Goal: Task Accomplishment & Management: Use online tool/utility

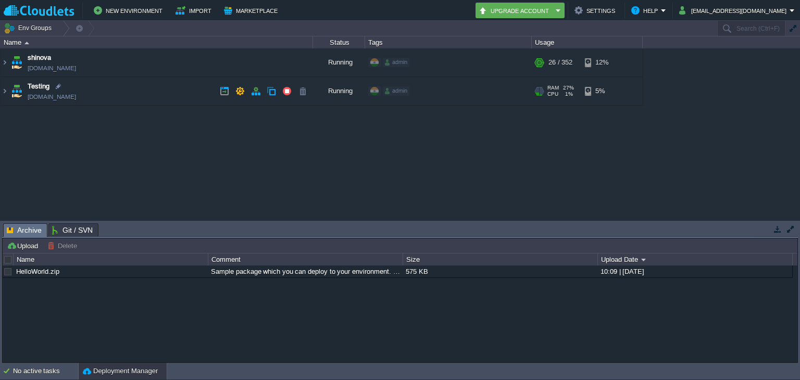
click at [140, 94] on td "Testing [DOMAIN_NAME]" at bounding box center [157, 91] width 312 height 29
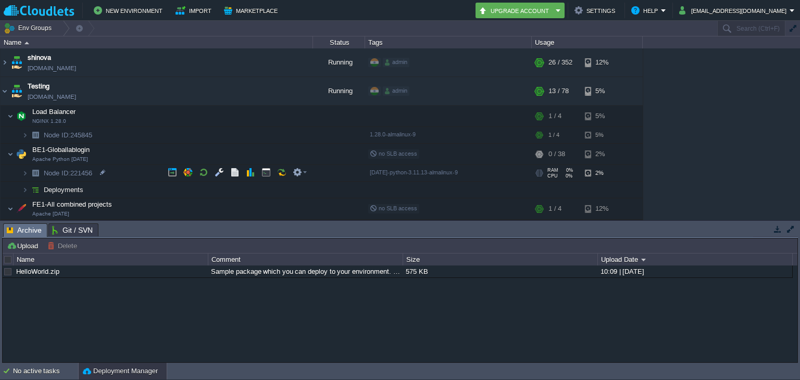
scroll to position [69, 0]
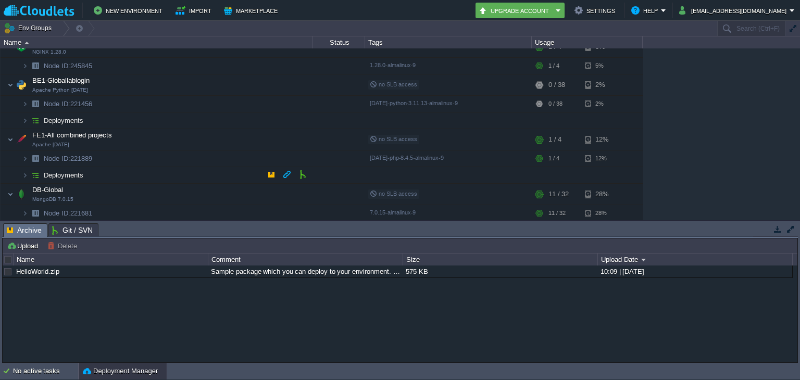
click at [190, 172] on td "Deployments" at bounding box center [157, 175] width 312 height 17
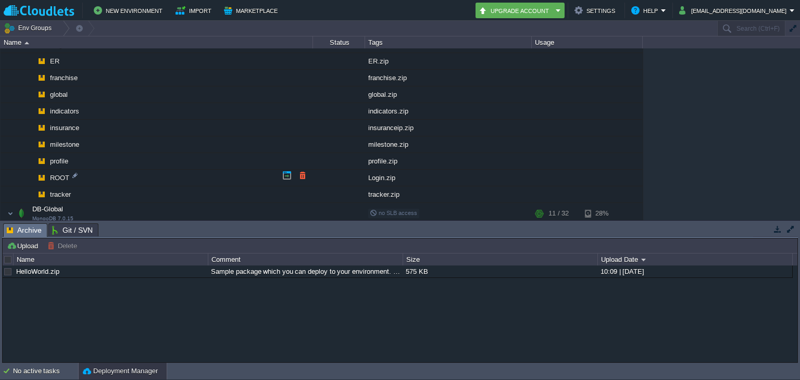
scroll to position [217, 0]
click at [309, 165] on td at bounding box center [303, 159] width 16 height 16
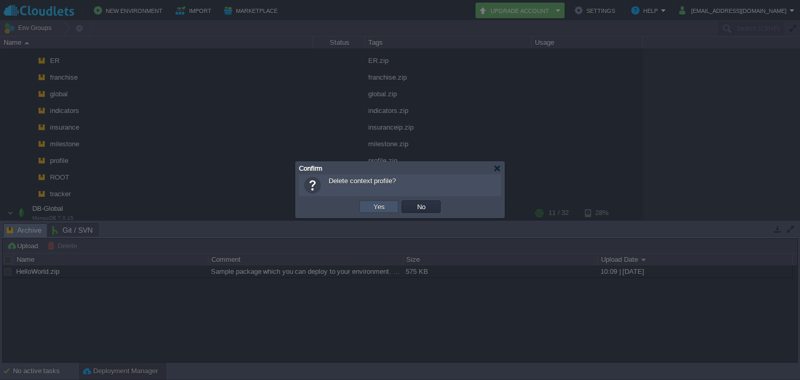
click at [371, 203] on button "Yes" at bounding box center [379, 206] width 18 height 9
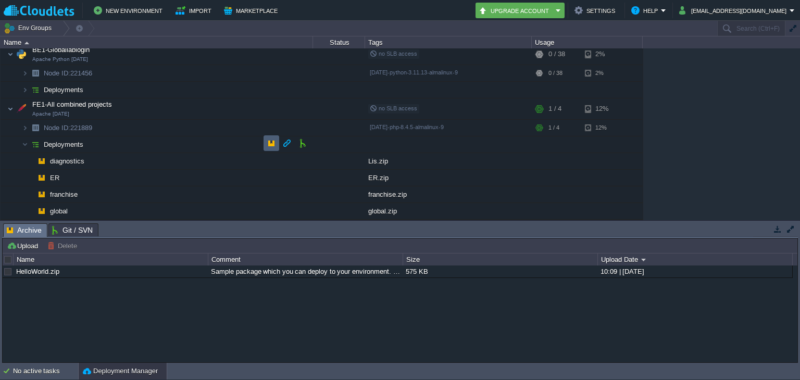
scroll to position [100, 0]
click at [271, 140] on button "button" at bounding box center [271, 143] width 9 height 9
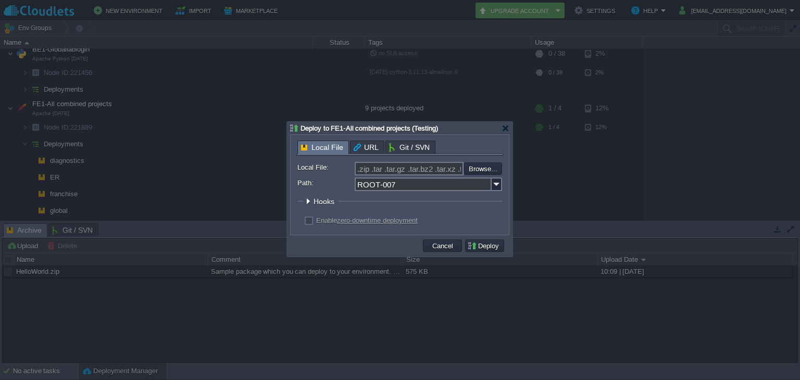
scroll to position [151, 0]
click at [438, 190] on input "ROOT-007" at bounding box center [423, 185] width 137 height 14
drag, startPoint x: 438, startPoint y: 190, endPoint x: 335, endPoint y: 190, distance: 103.1
click at [335, 190] on div "ROOT-007" at bounding box center [399, 185] width 205 height 14
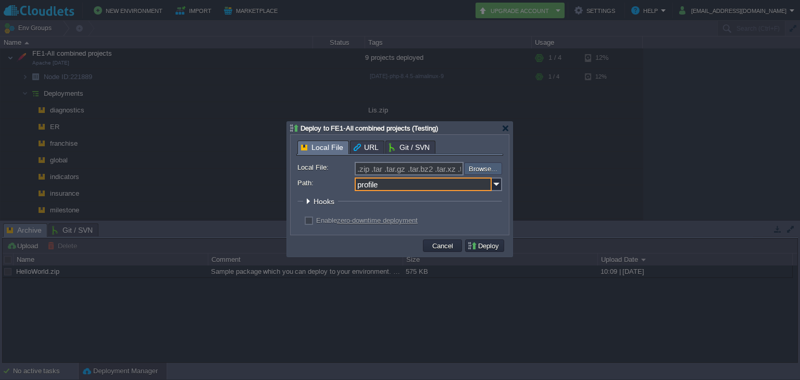
type input "profile"
click at [474, 166] on input "file" at bounding box center [436, 168] width 132 height 12
type input "C:\fakepath\profile.zip"
type input "profile.zip"
click at [485, 244] on button "Deploy" at bounding box center [484, 245] width 35 height 9
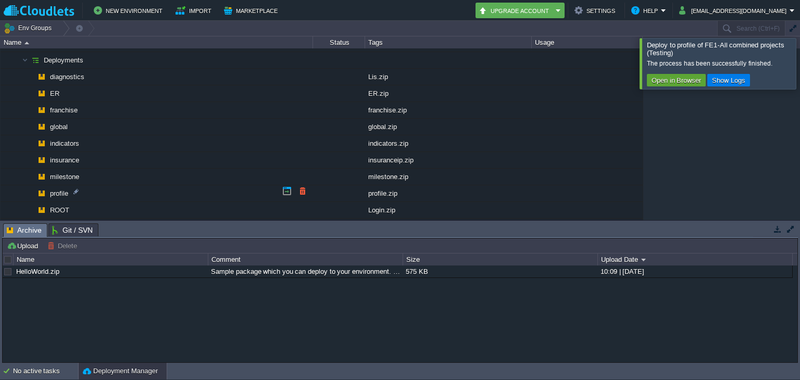
scroll to position [235, 0]
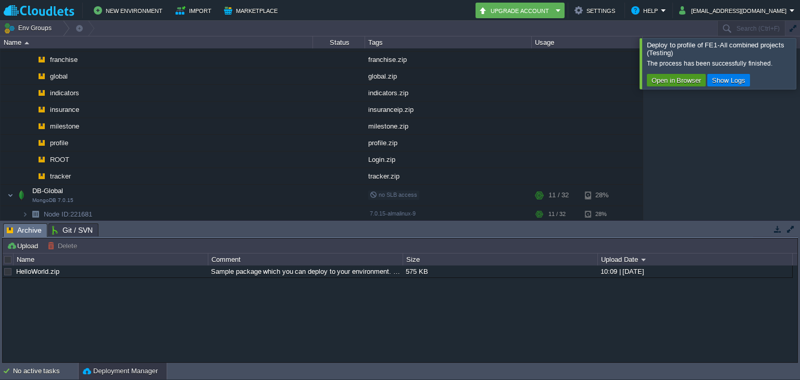
click at [655, 74] on td "Open in Browser" at bounding box center [676, 80] width 59 height 12
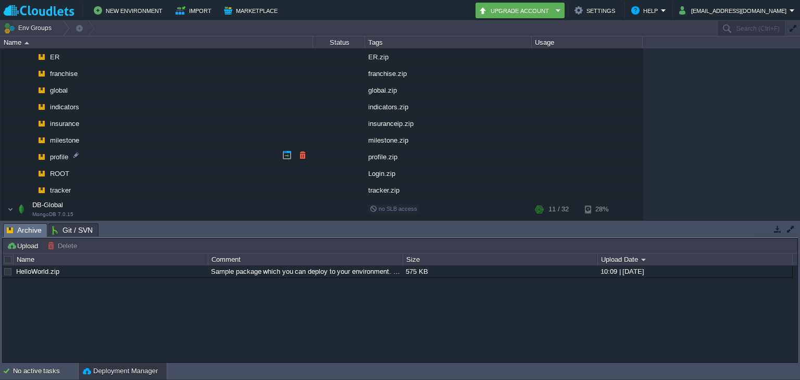
scroll to position [224, 0]
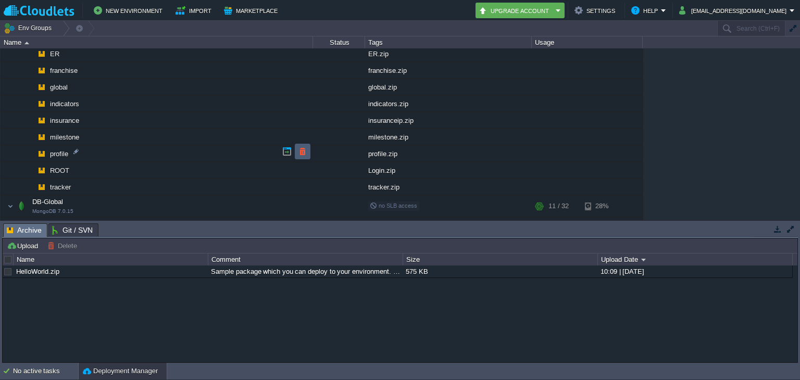
click at [296, 157] on td at bounding box center [303, 152] width 16 height 16
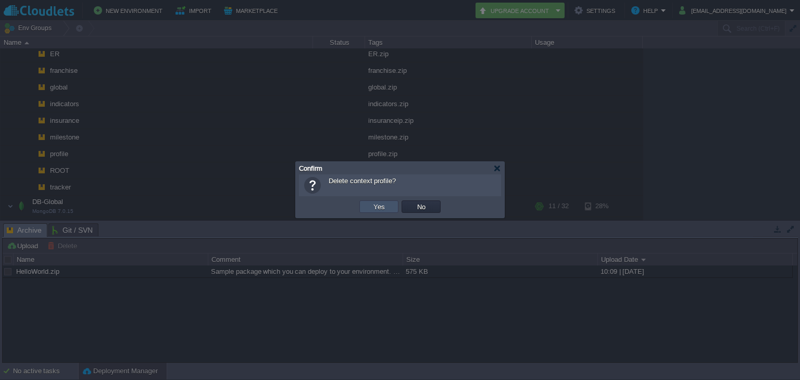
click at [372, 202] on button "Yes" at bounding box center [379, 206] width 18 height 9
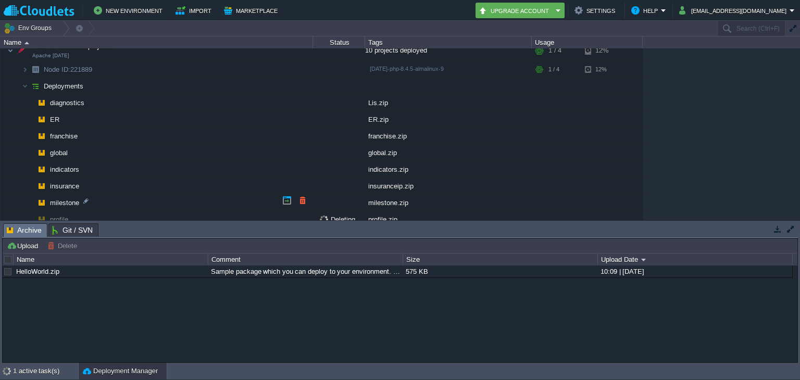
scroll to position [159, 0]
click at [277, 77] on td at bounding box center [271, 84] width 16 height 16
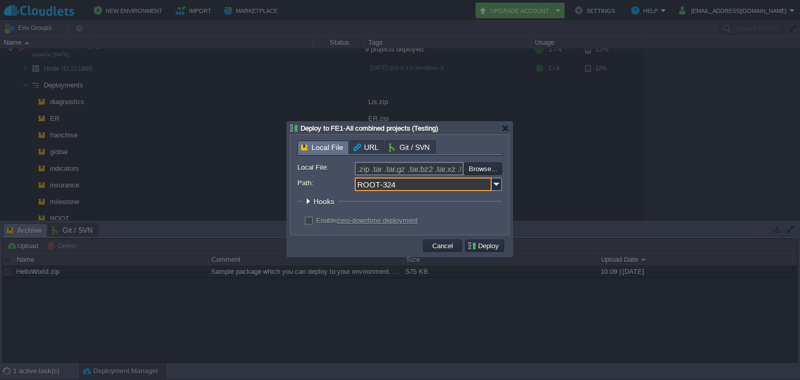
scroll to position [151, 0]
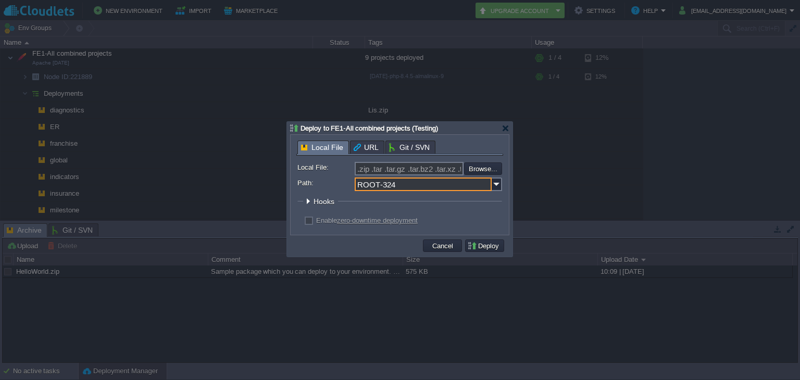
drag, startPoint x: 397, startPoint y: 183, endPoint x: 345, endPoint y: 187, distance: 52.8
click at [345, 187] on div "Path: ROOT-324" at bounding box center [399, 185] width 205 height 14
type input "profile"
click at [483, 170] on input "file" at bounding box center [436, 168] width 132 height 12
type input "C:\fakepath\profile.zip"
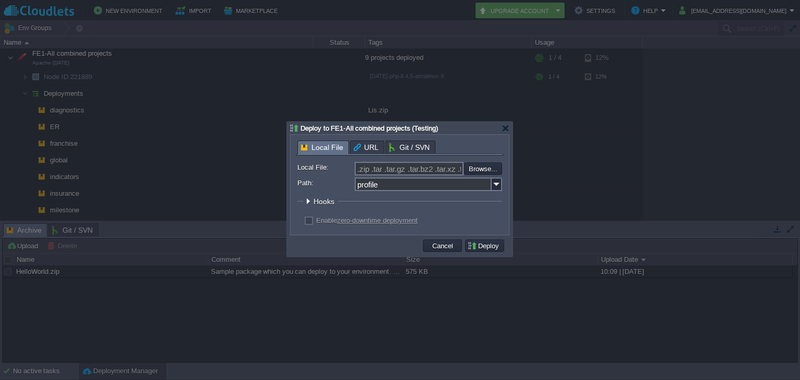
type input "profile.zip"
click at [488, 242] on button "Deploy" at bounding box center [484, 245] width 35 height 9
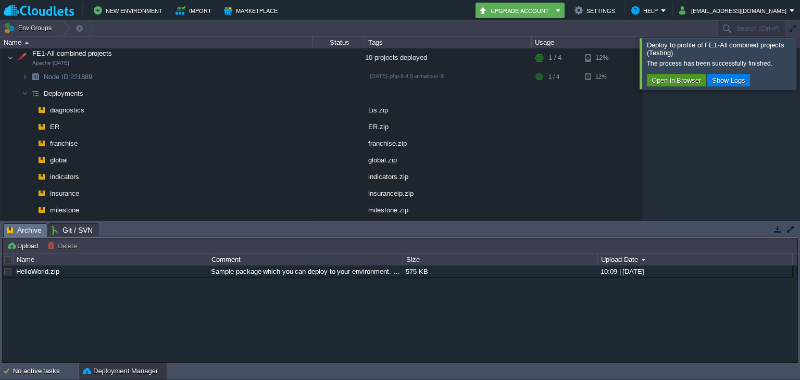
click at [669, 77] on button "Open in Browser" at bounding box center [676, 80] width 56 height 9
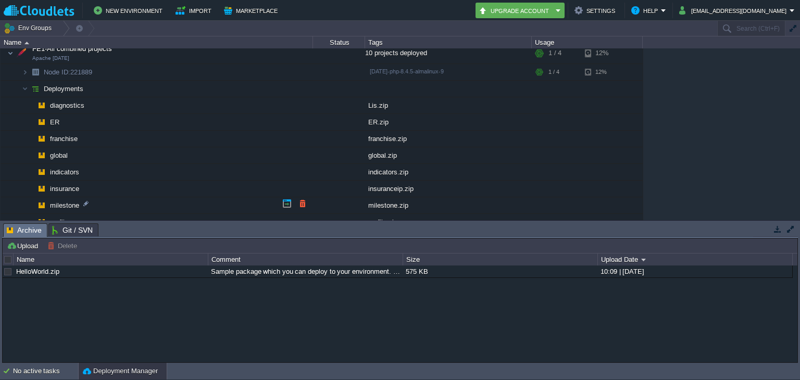
scroll to position [0, 0]
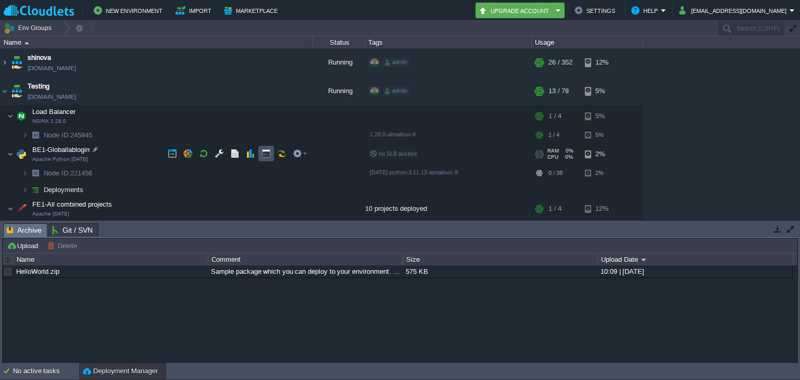
click at [267, 157] on button "button" at bounding box center [265, 153] width 9 height 9
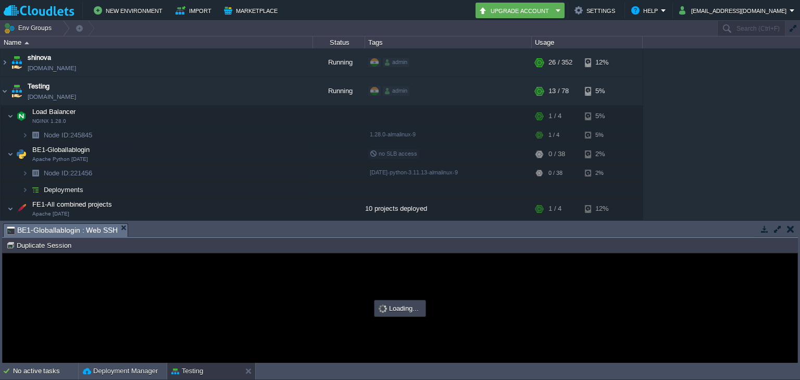
type input "#000000"
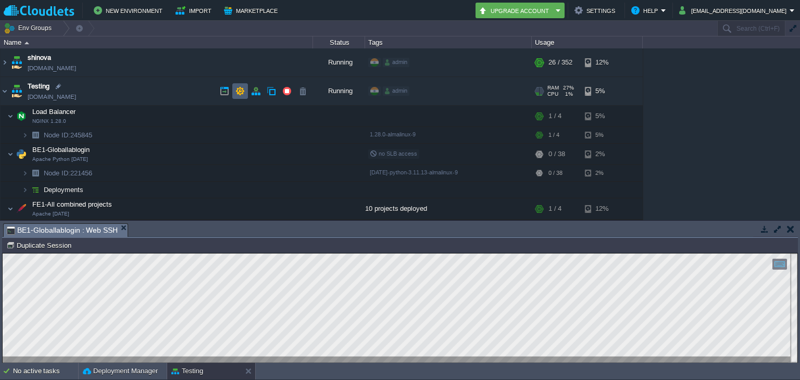
click at [233, 94] on td at bounding box center [240, 91] width 16 height 16
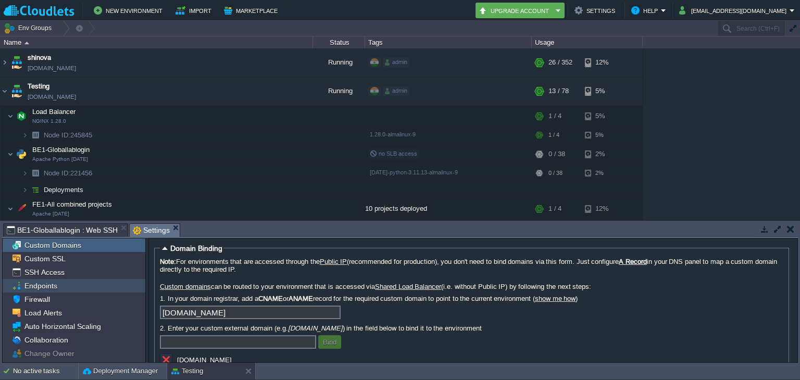
click at [76, 280] on div "Endpoints" at bounding box center [74, 286] width 143 height 14
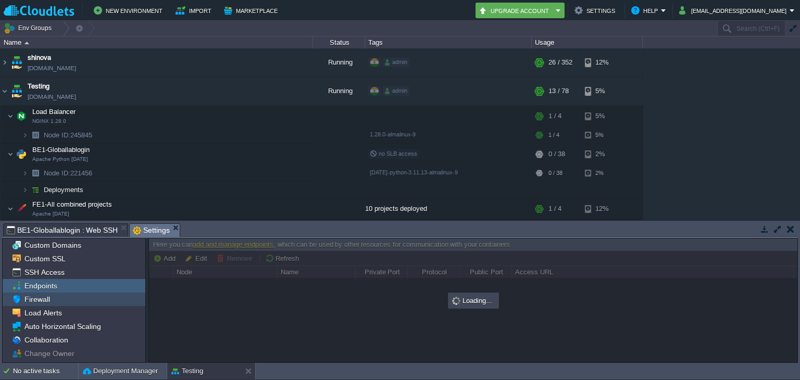
click at [76, 294] on div "Firewall" at bounding box center [74, 300] width 143 height 14
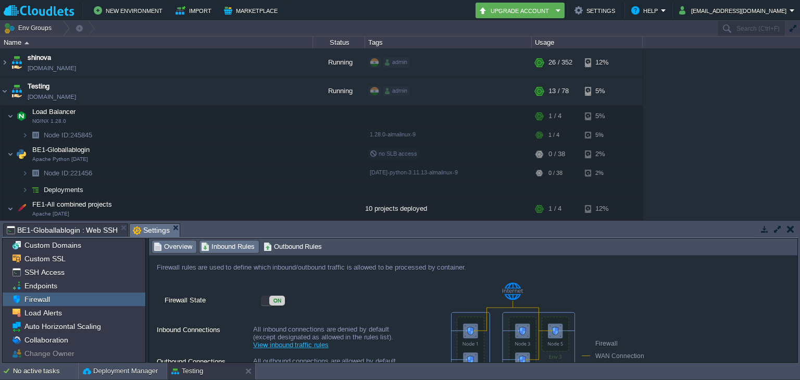
click at [219, 249] on span "Inbound Rules" at bounding box center [228, 246] width 54 height 11
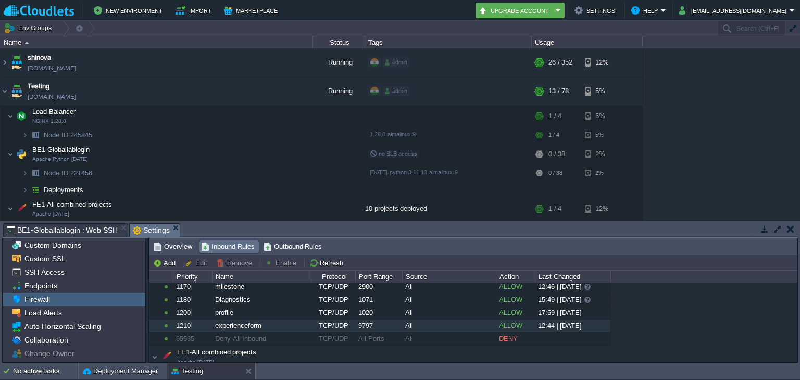
scroll to position [335, 0]
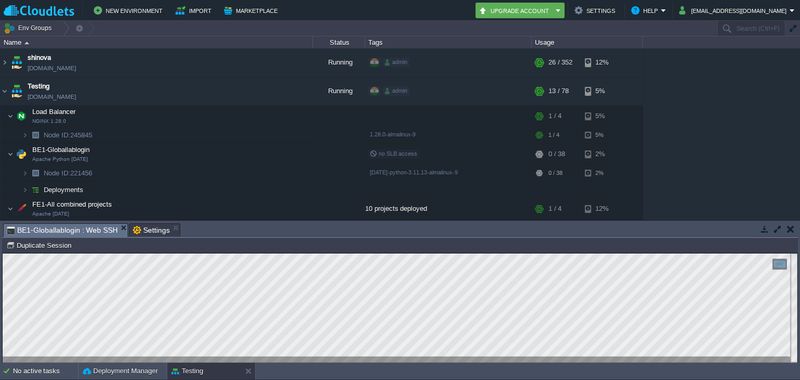
click at [81, 228] on span "BE1-Globallablogin : Web SSH" at bounding box center [62, 230] width 111 height 13
click at [277, 108] on td at bounding box center [282, 116] width 16 height 16
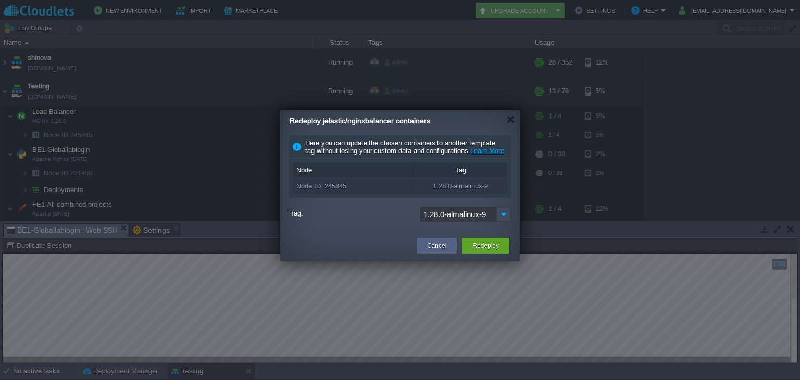
click at [512, 115] on div "Redeploy jelastic/nginxbalancer containers" at bounding box center [405, 120] width 230 height 21
click at [511, 119] on div at bounding box center [511, 120] width 8 height 8
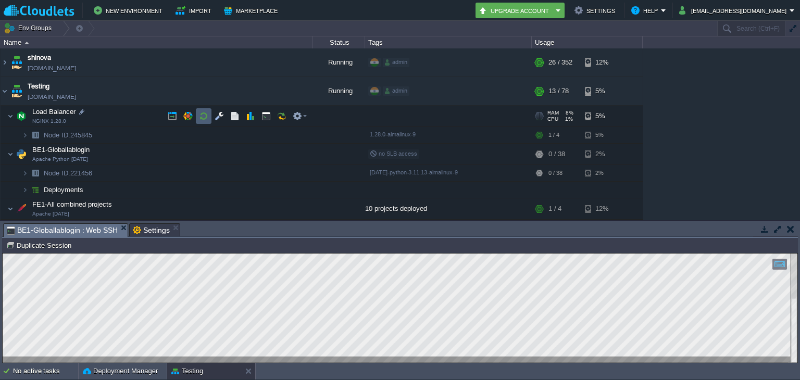
click at [200, 121] on td at bounding box center [204, 116] width 16 height 16
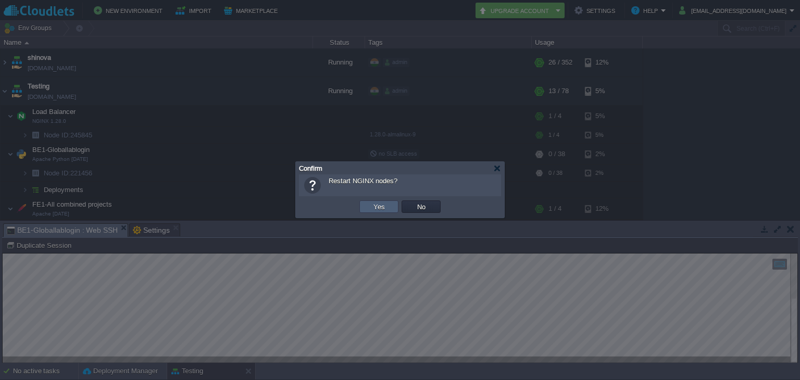
click at [369, 207] on td "Yes" at bounding box center [378, 206] width 39 height 12
